Goal: Check status

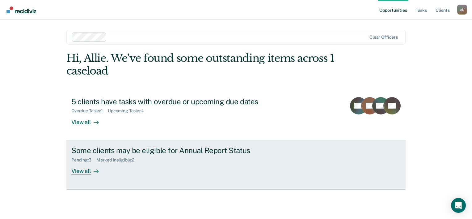
click at [118, 156] on div "Pending : 3 Marked Ineligible : 2" at bounding box center [179, 159] width 217 height 8
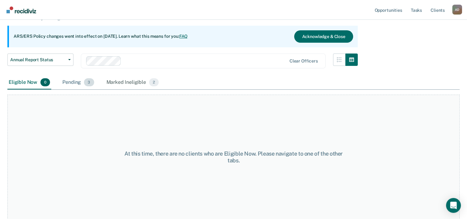
click at [70, 83] on div "Pending 3" at bounding box center [78, 83] width 34 height 14
